Goal: Share content: Share content

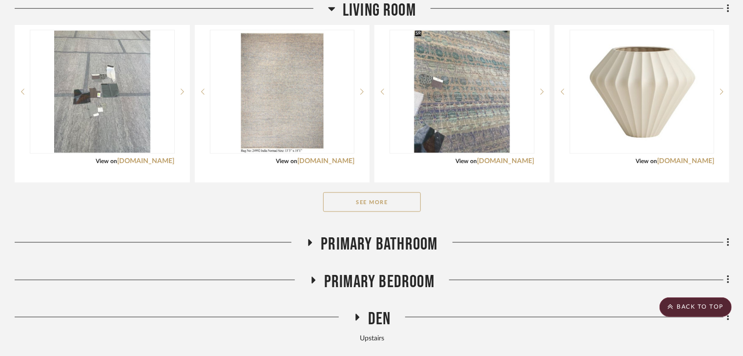
scroll to position [468, 0]
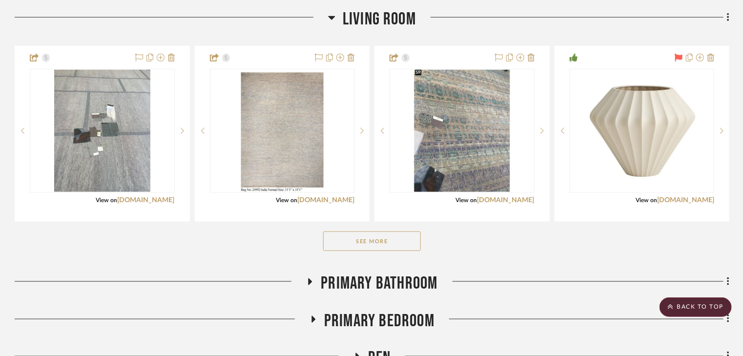
click at [391, 231] on button "See More" at bounding box center [372, 241] width 98 height 20
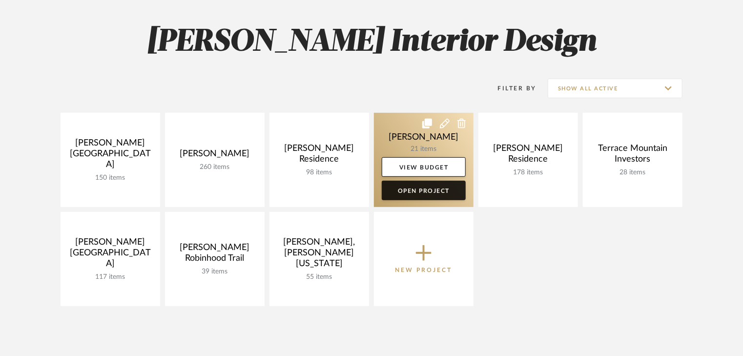
scroll to position [156, 0]
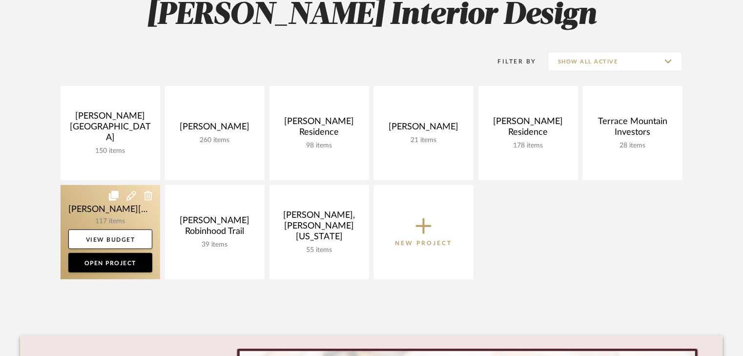
click at [137, 203] on link at bounding box center [111, 232] width 100 height 94
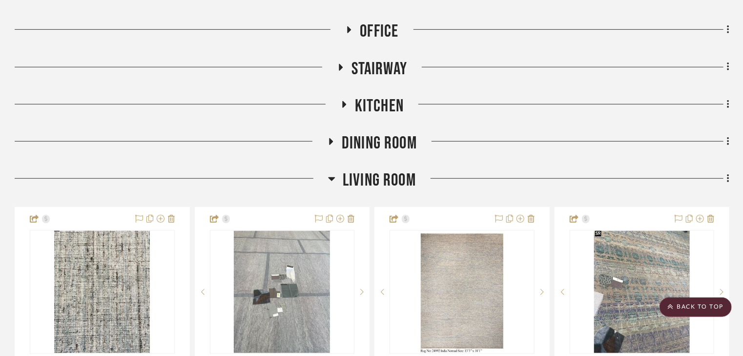
scroll to position [390, 0]
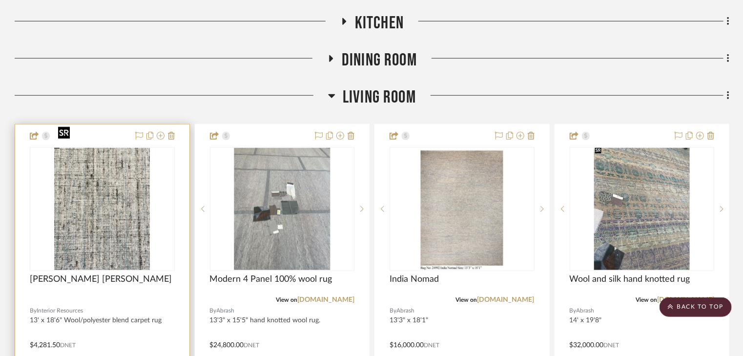
click at [0, 0] on img at bounding box center [0, 0] width 0 height 0
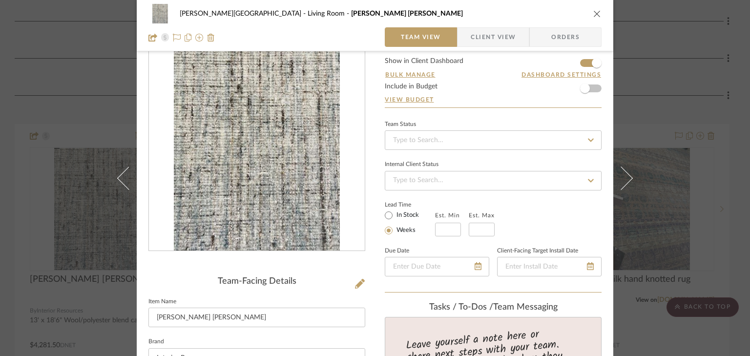
scroll to position [0, 0]
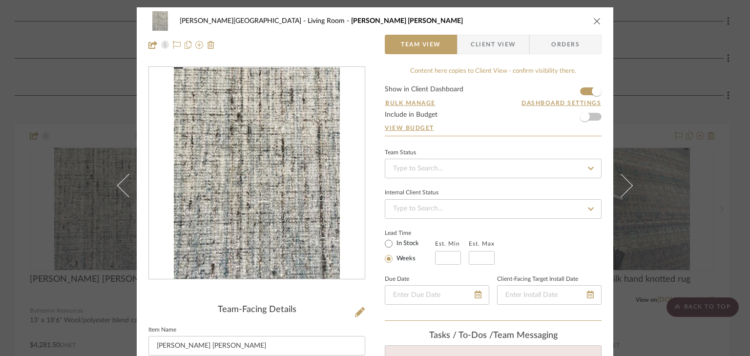
click at [593, 22] on icon "close" at bounding box center [597, 21] width 8 height 8
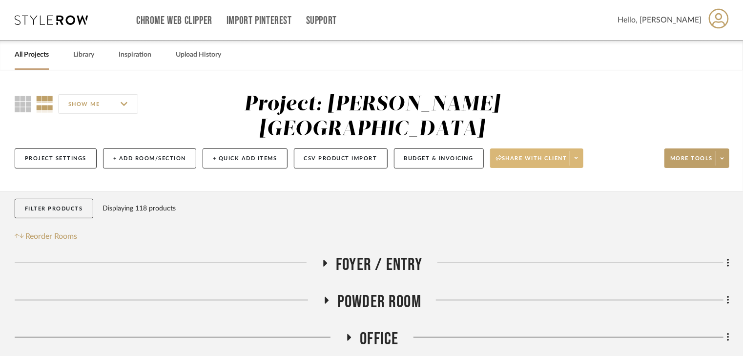
click at [527, 148] on button "Share with client" at bounding box center [537, 158] width 94 height 20
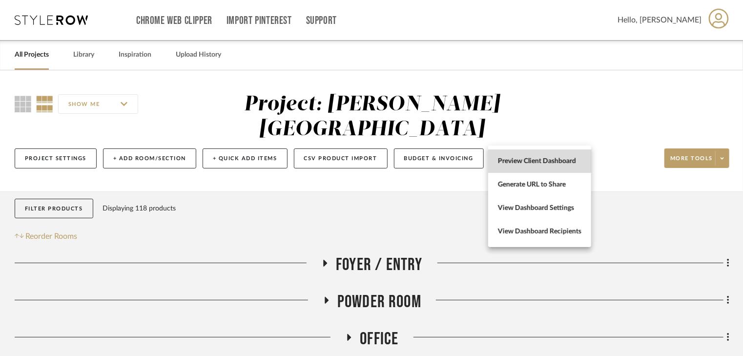
click at [524, 161] on span "Preview Client Dashboard" at bounding box center [539, 161] width 83 height 8
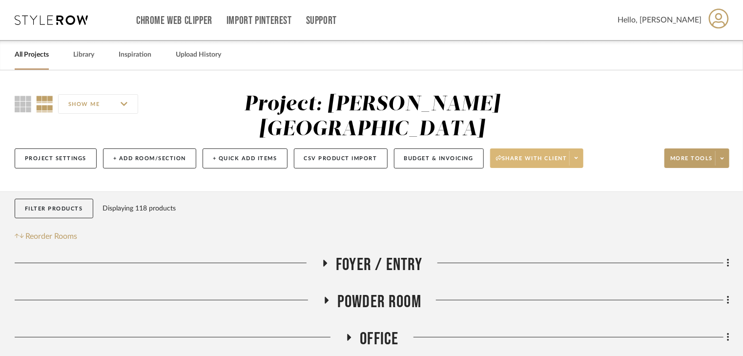
click at [531, 155] on span "Share with client" at bounding box center [531, 162] width 71 height 15
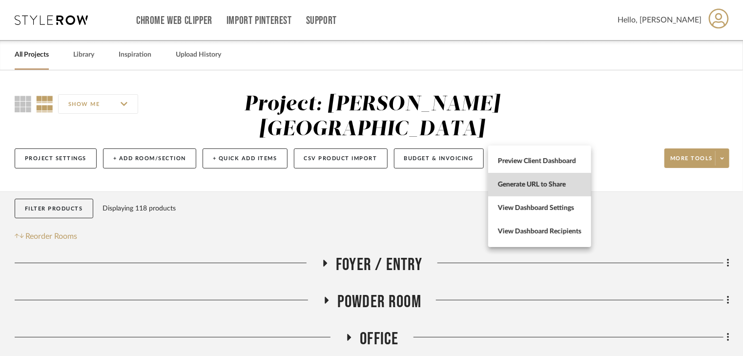
click at [534, 188] on span "Generate URL to Share" at bounding box center [539, 185] width 83 height 8
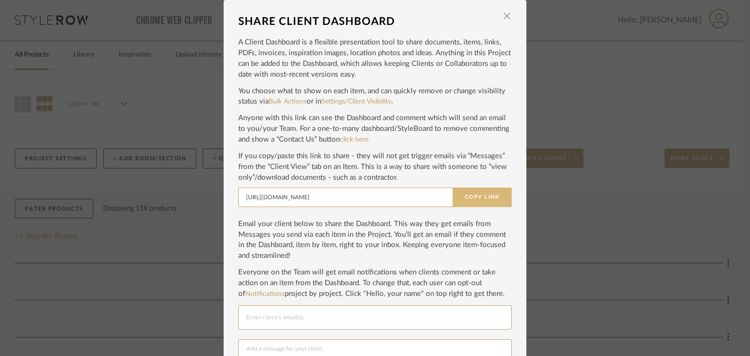
click at [492, 195] on button "Copy Link" at bounding box center [481, 197] width 59 height 20
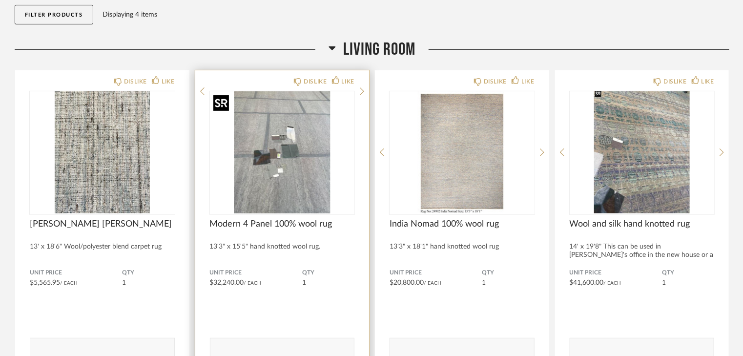
scroll to position [117, 0]
